Goal: Task Accomplishment & Management: Manage account settings

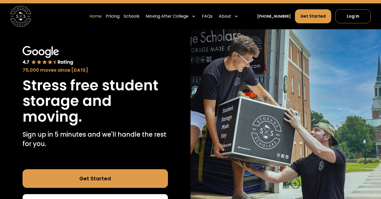
scroll to position [21, 0]
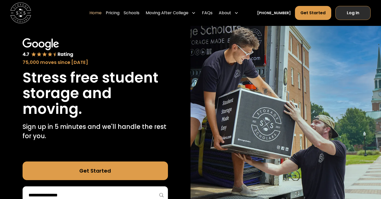
click at [355, 13] on link "Log In" at bounding box center [353, 13] width 35 height 14
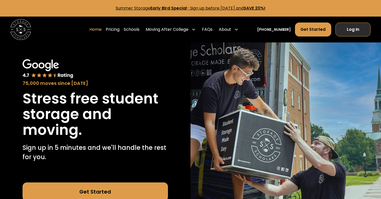
click at [351, 33] on link "Log In" at bounding box center [353, 30] width 35 height 14
click at [348, 32] on link "Log In" at bounding box center [353, 30] width 35 height 14
click at [351, 29] on link "Log In" at bounding box center [353, 30] width 35 height 14
